Goal: Find specific page/section: Find specific page/section

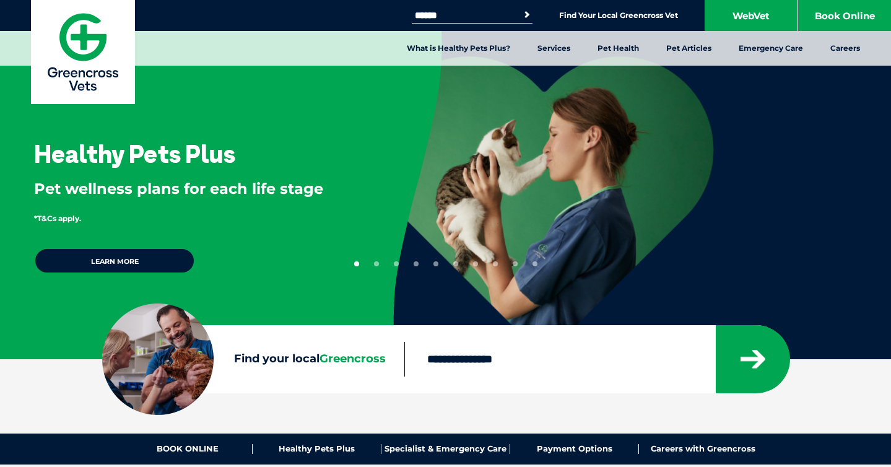
click at [521, 362] on input "Find your local Greencross" at bounding box center [559, 359] width 311 height 35
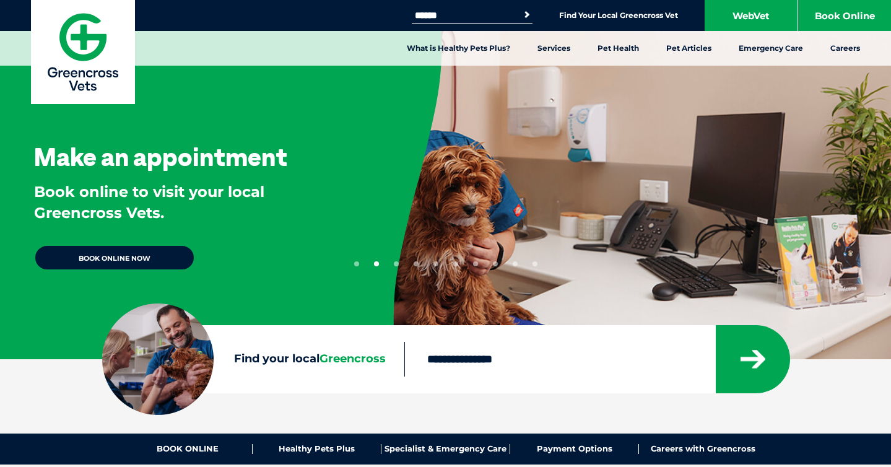
type input "****"
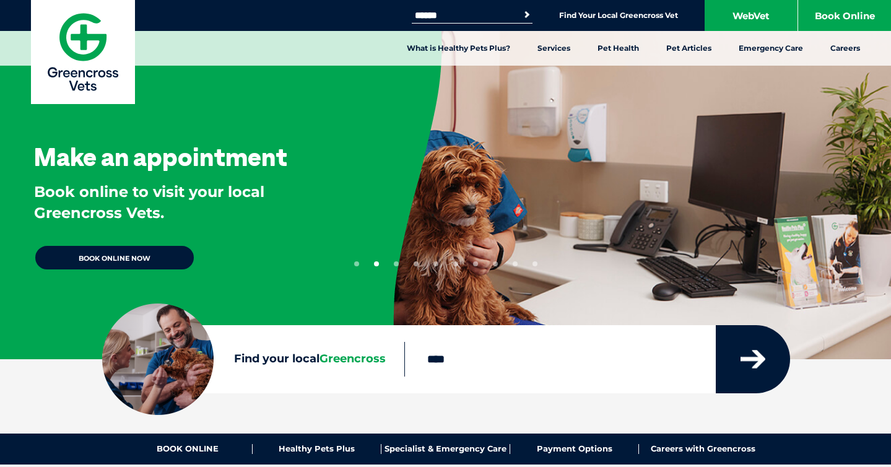
click at [739, 363] on button "submit" at bounding box center [753, 359] width 74 height 68
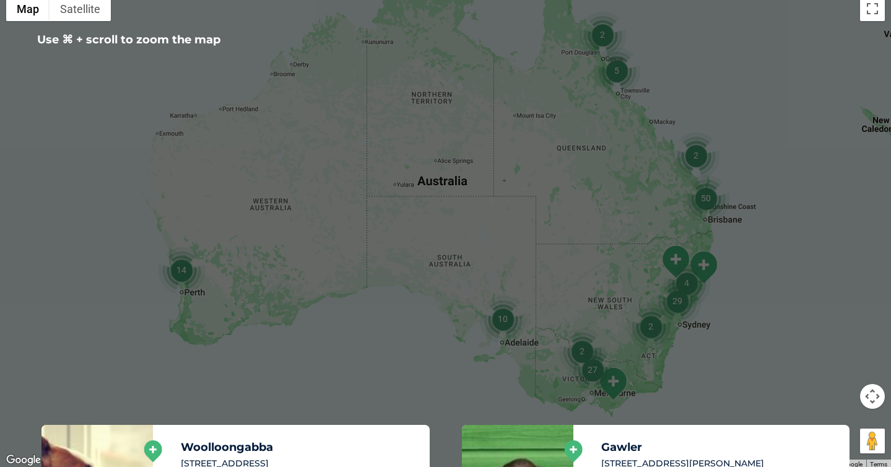
scroll to position [310, 0]
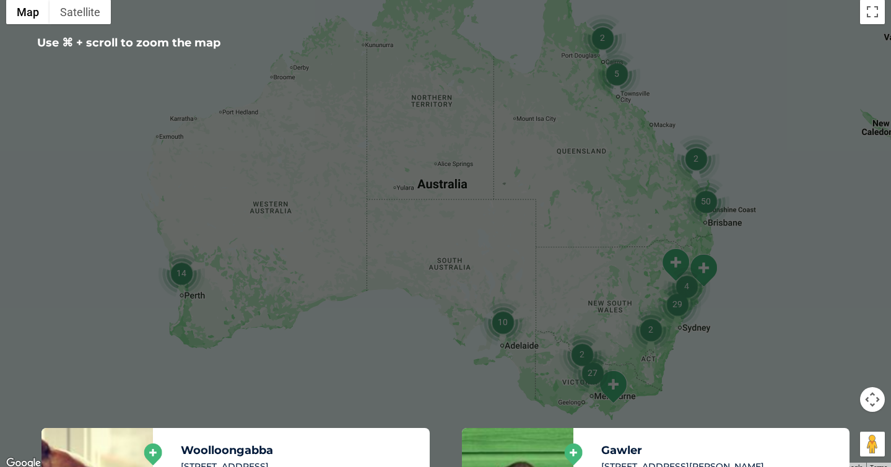
click at [806, 263] on div at bounding box center [445, 232] width 891 height 478
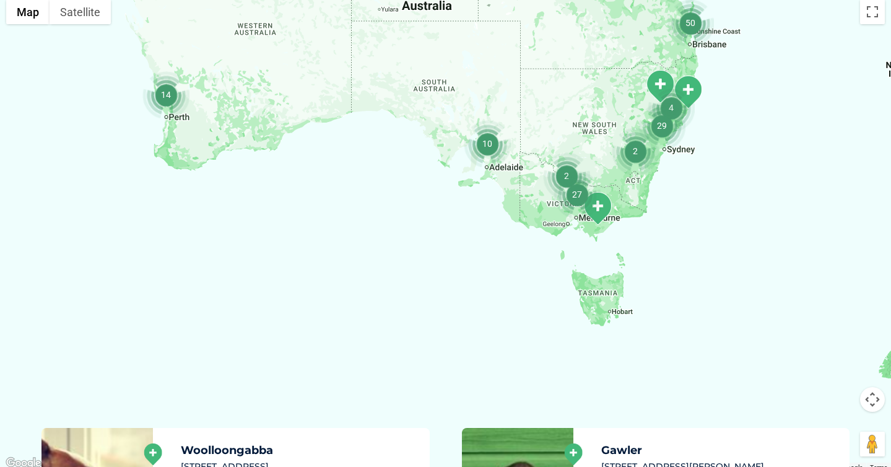
drag, startPoint x: 727, startPoint y: 383, endPoint x: 713, endPoint y: 201, distance: 182.0
click at [713, 201] on div at bounding box center [445, 232] width 891 height 478
click at [604, 297] on div at bounding box center [445, 232] width 891 height 478
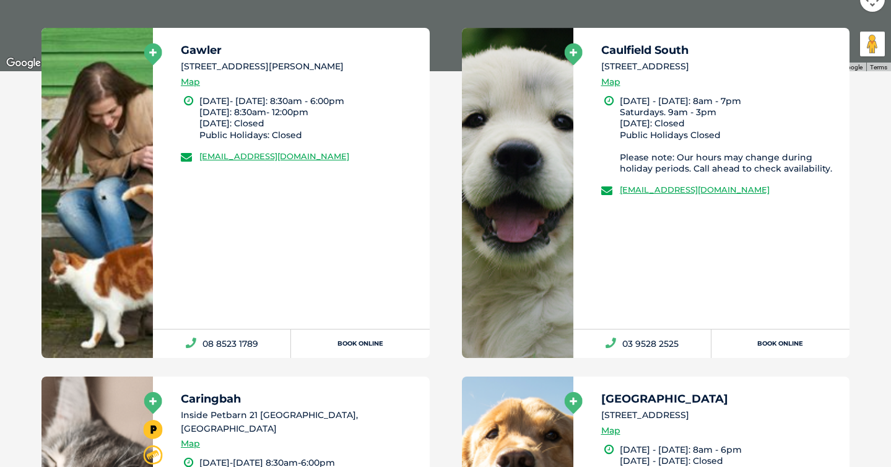
scroll to position [711, 0]
